Goal: Go to known website: Access a specific website the user already knows

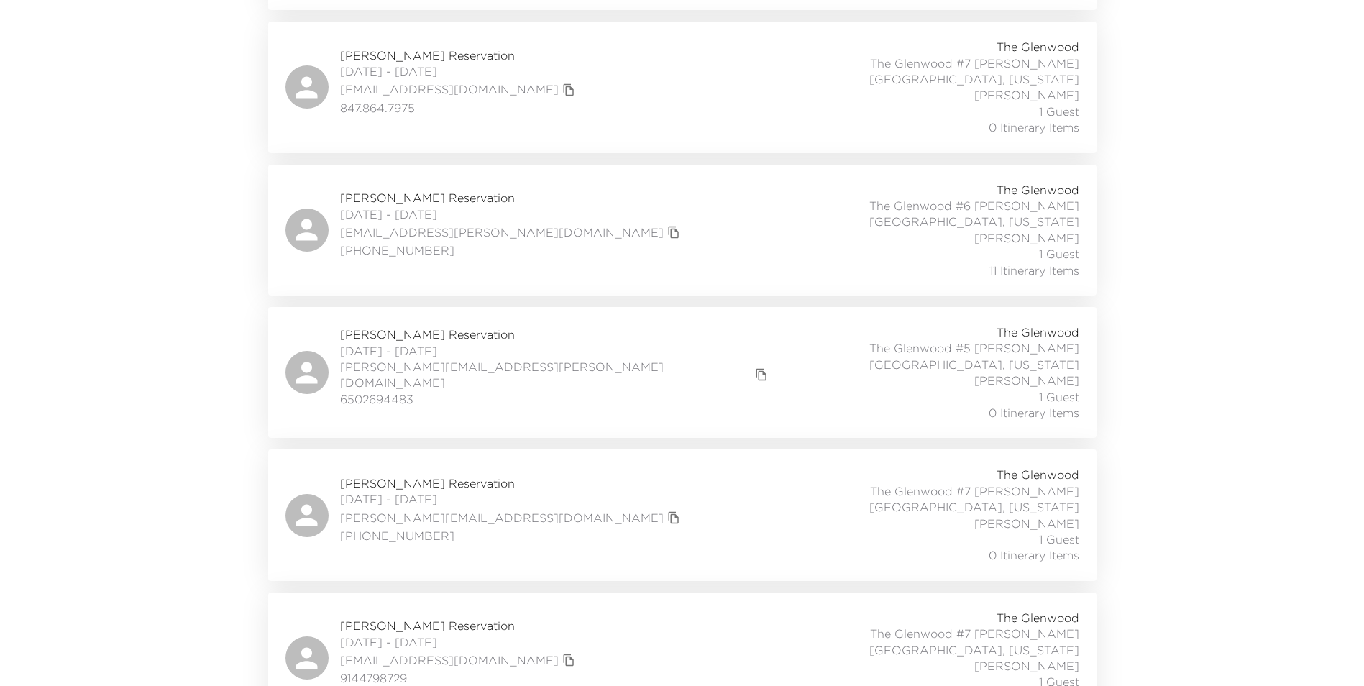
scroll to position [719, 0]
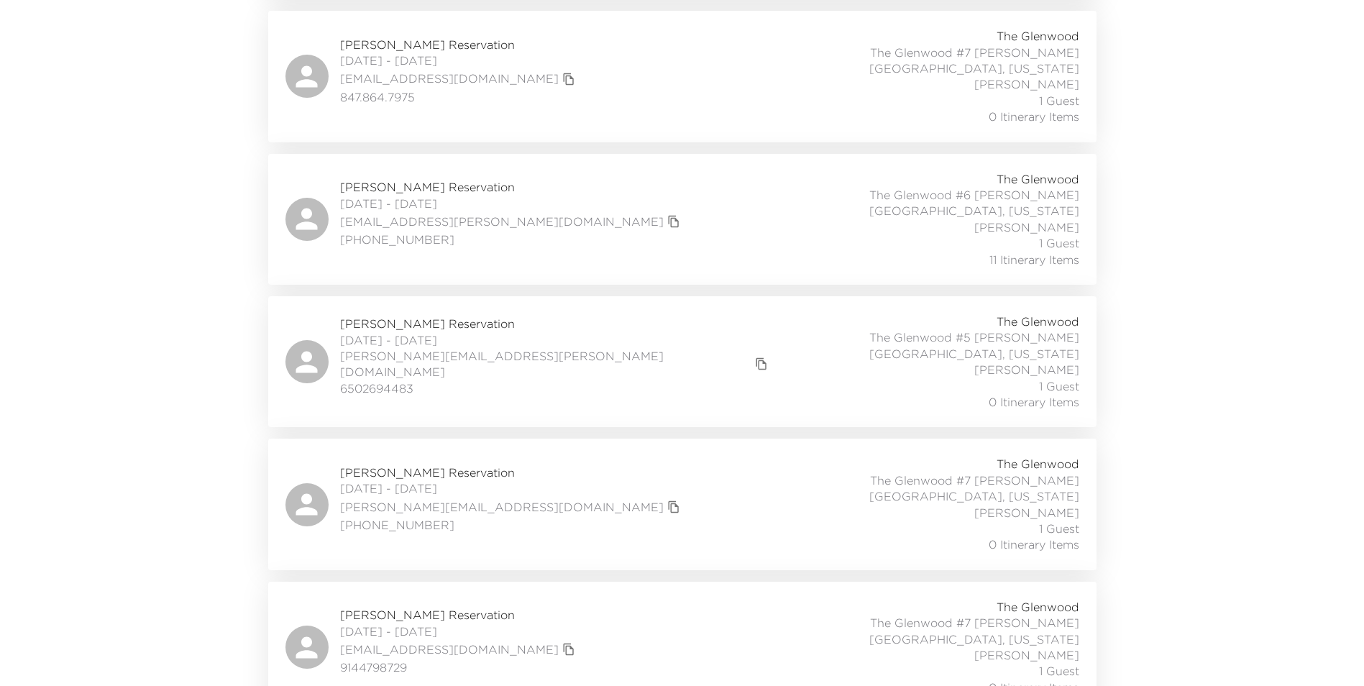
click at [463, 659] on span "9144798729" at bounding box center [459, 667] width 239 height 16
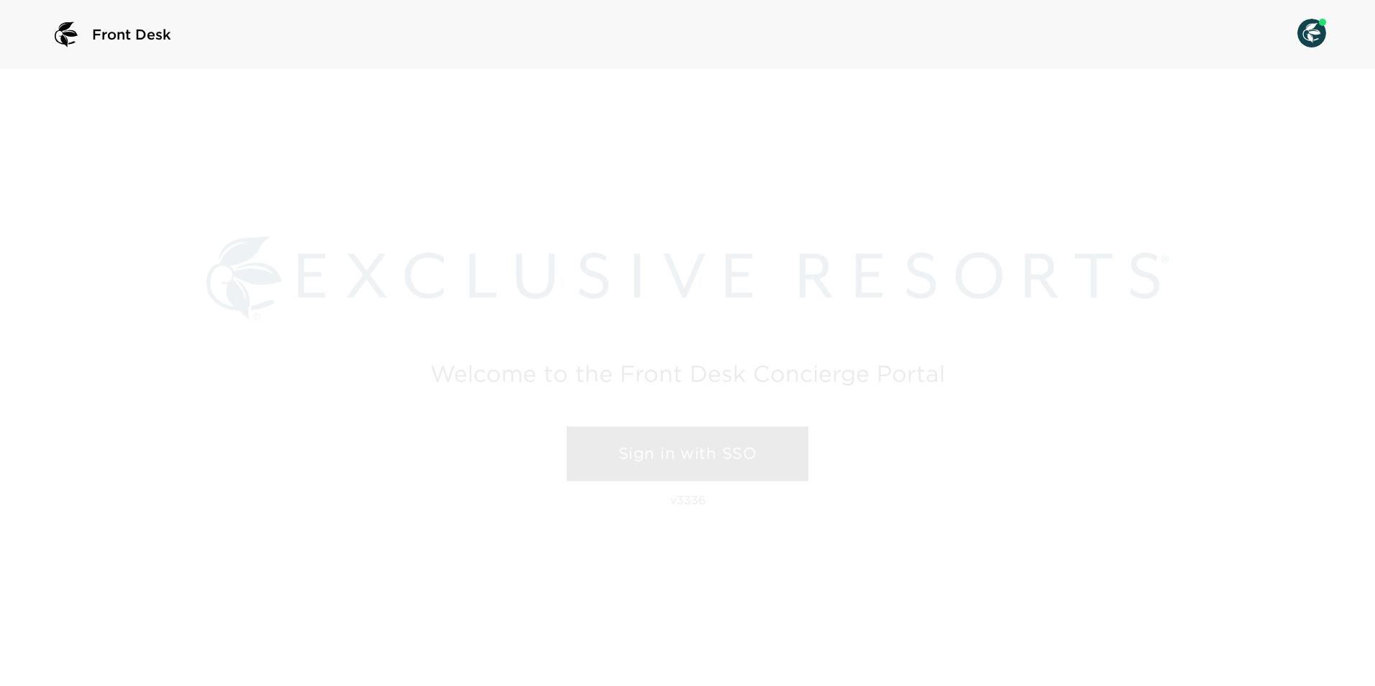
click at [706, 455] on link "Sign in with SSO" at bounding box center [688, 453] width 242 height 55
